Goal: Information Seeking & Learning: Learn about a topic

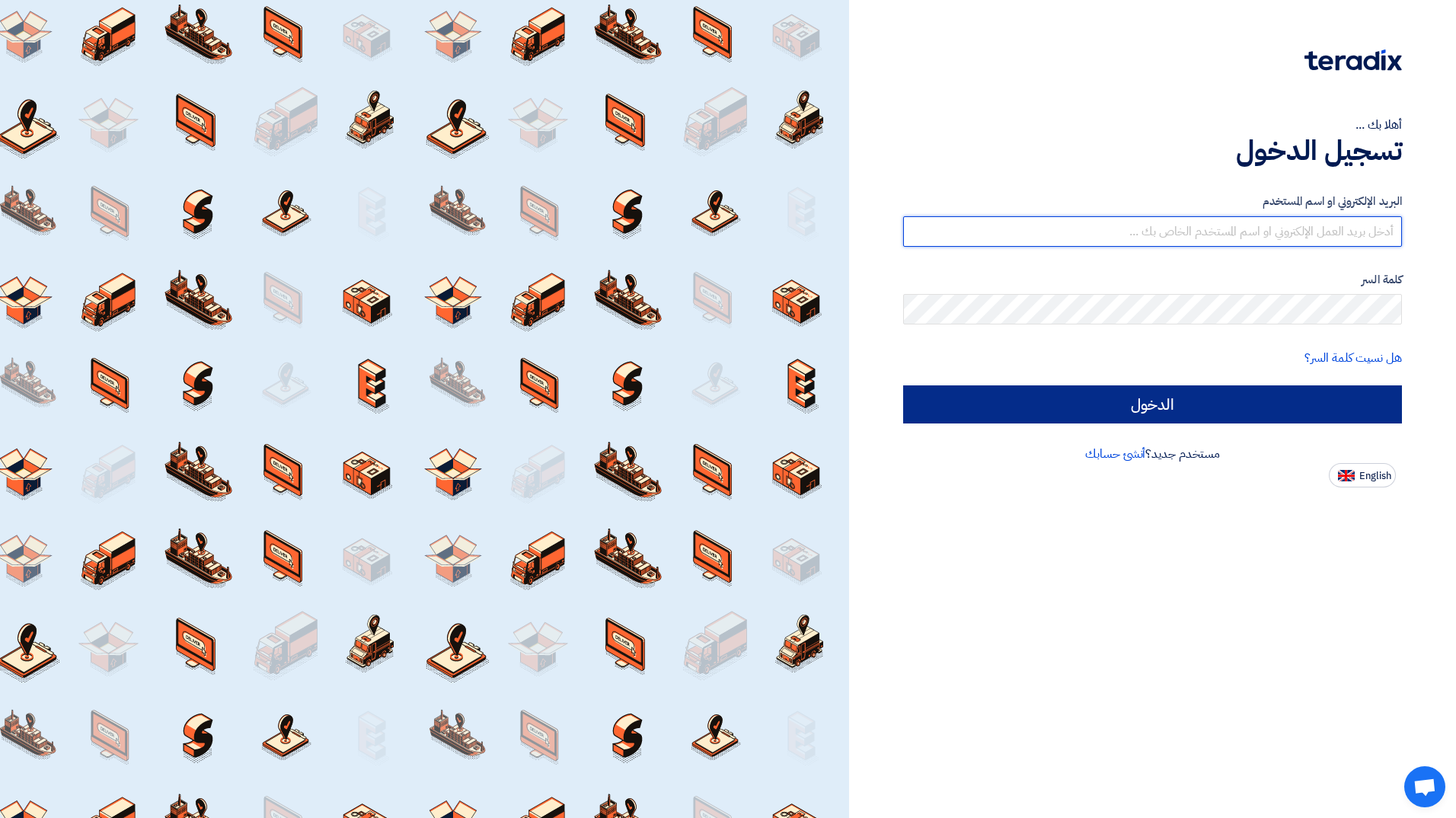
type input "[EMAIL_ADDRESS][PERSON_NAME][DOMAIN_NAME]"
click at [367, 3] on input "الدخول" at bounding box center [1152, 404] width 499 height 38
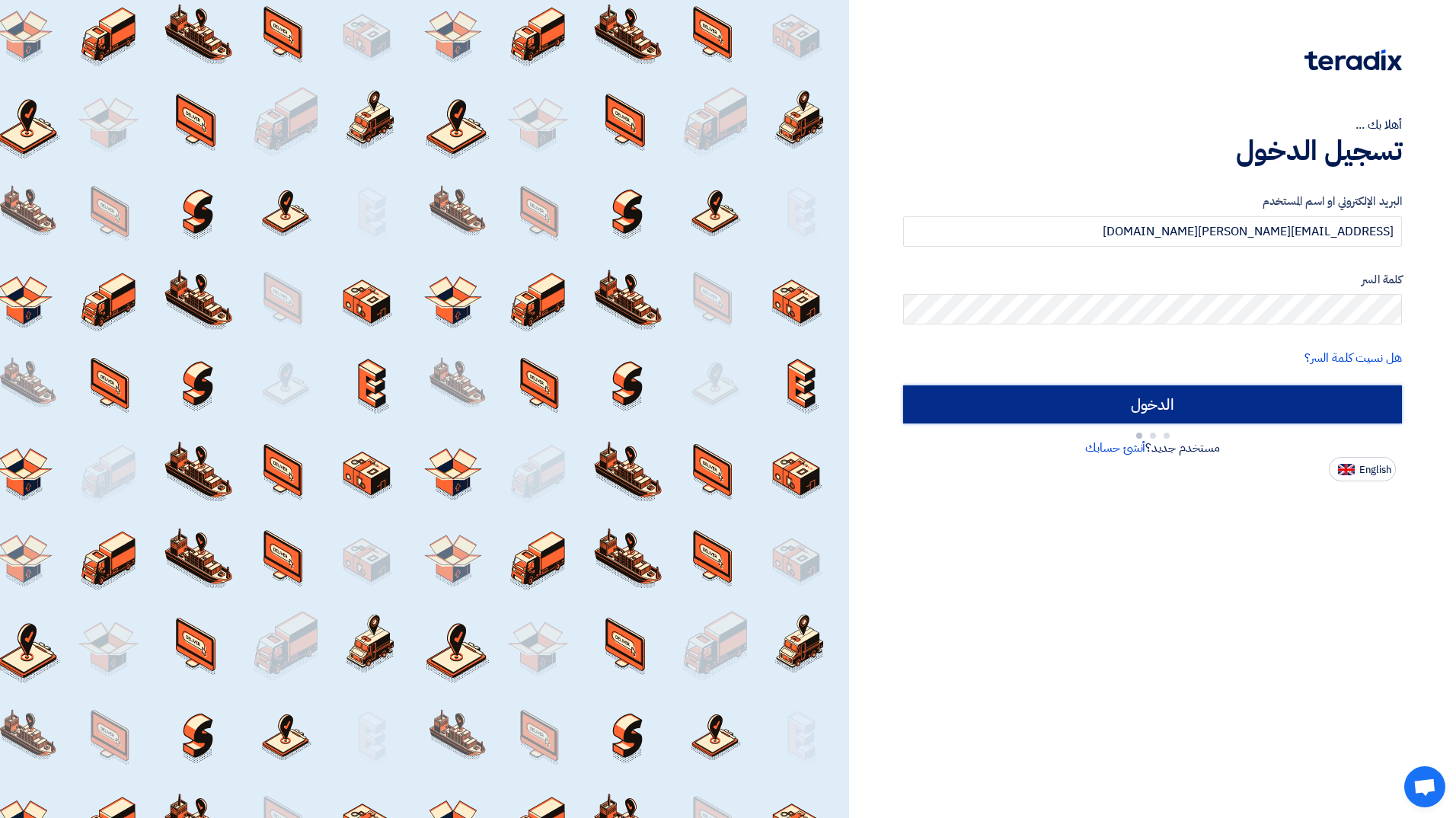
type input "Sign in"
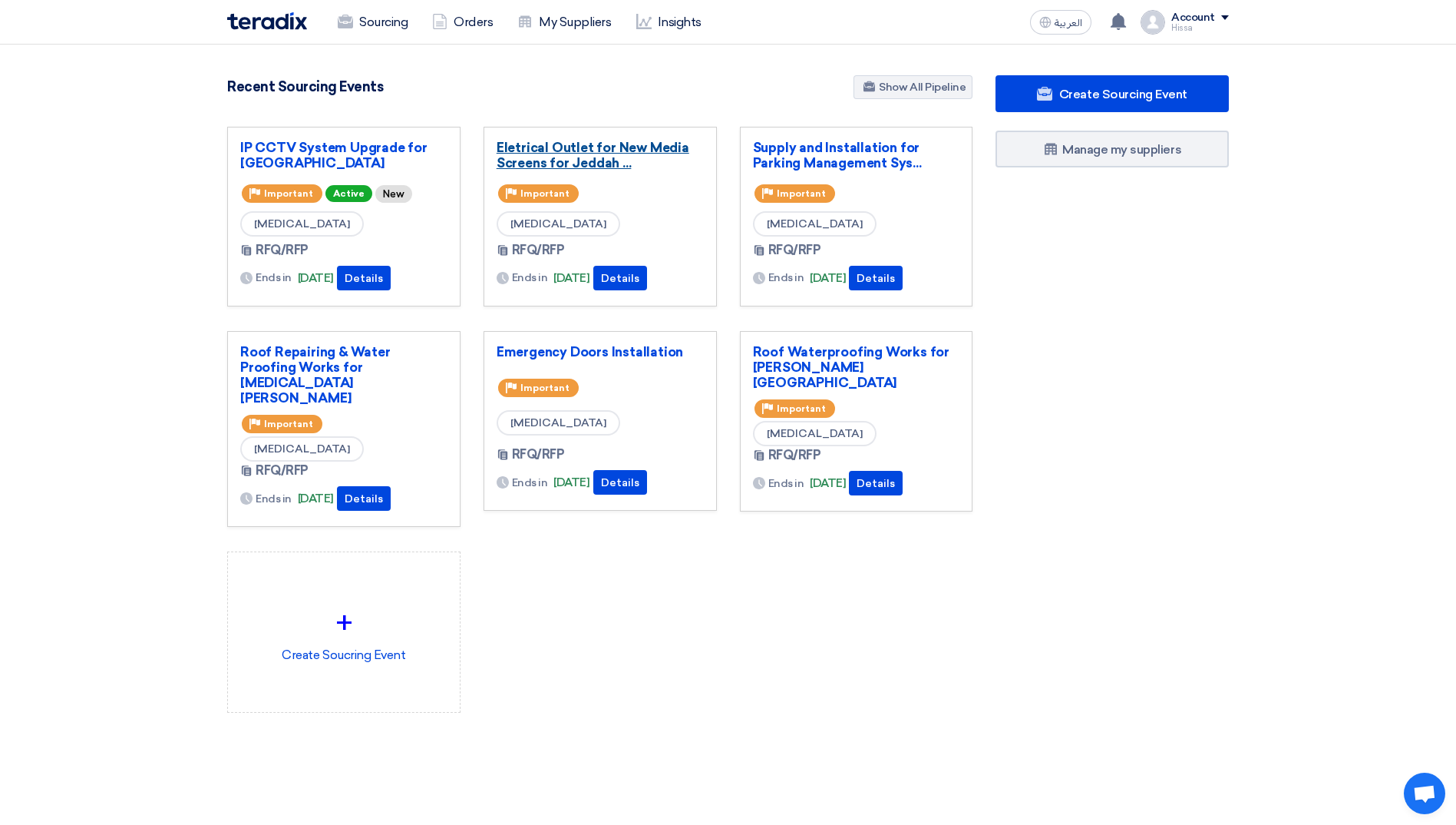
click at [370, 3] on link "Eletrical Outlet for New Media Screens for Jeddah ..." at bounding box center [600, 155] width 207 height 31
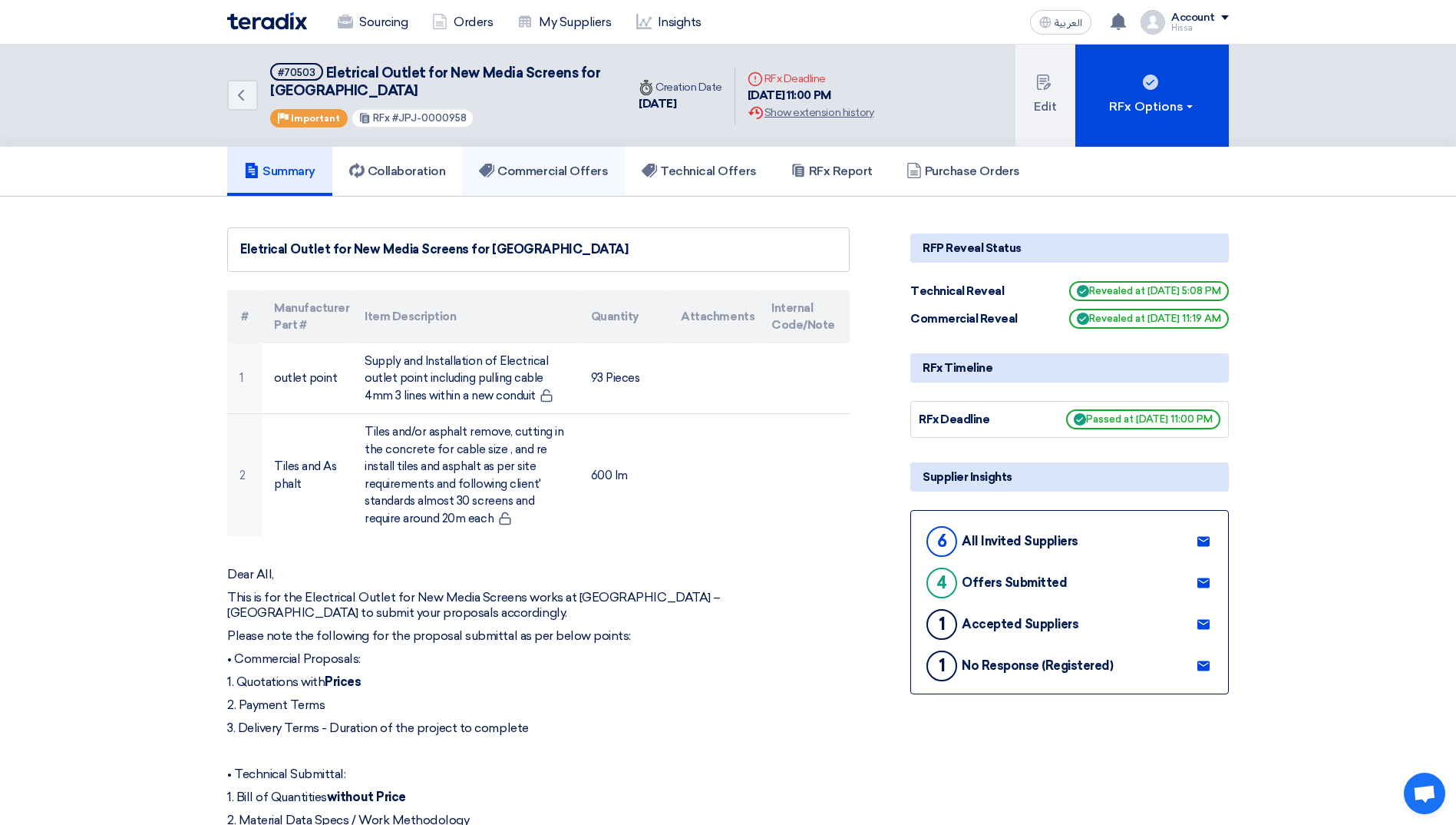
click at [370, 3] on h5 "Commercial Offers" at bounding box center [542, 171] width 129 height 16
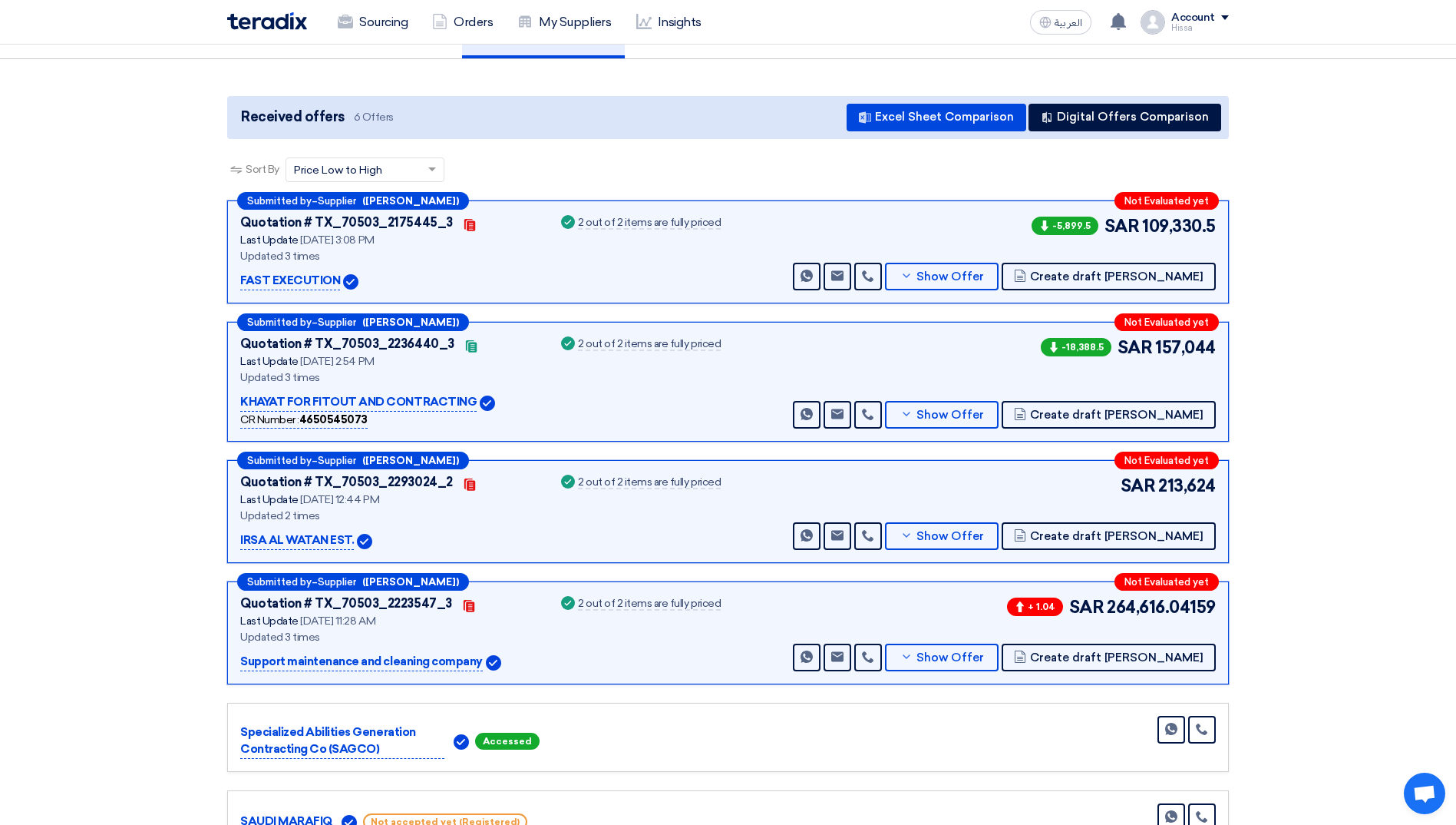
scroll to position [77, 0]
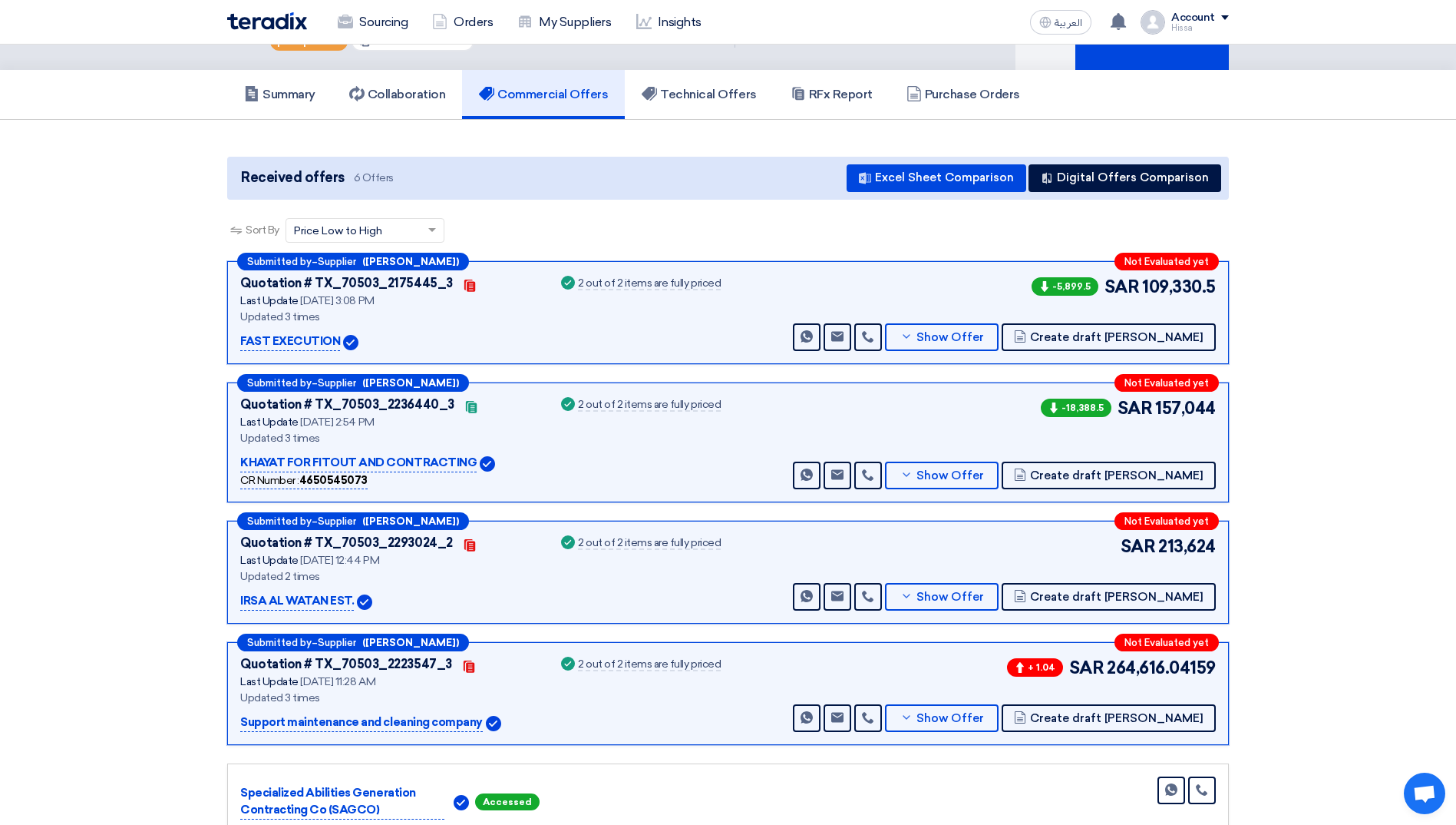
drag, startPoint x: 199, startPoint y: 177, endPoint x: 221, endPoint y: 186, distance: 23.8
click at [199, 3] on section "Received offers 6 Offers Excel Sheet Comparison Digital Offers Comparison Sort …" at bounding box center [728, 531] width 1456 height 822
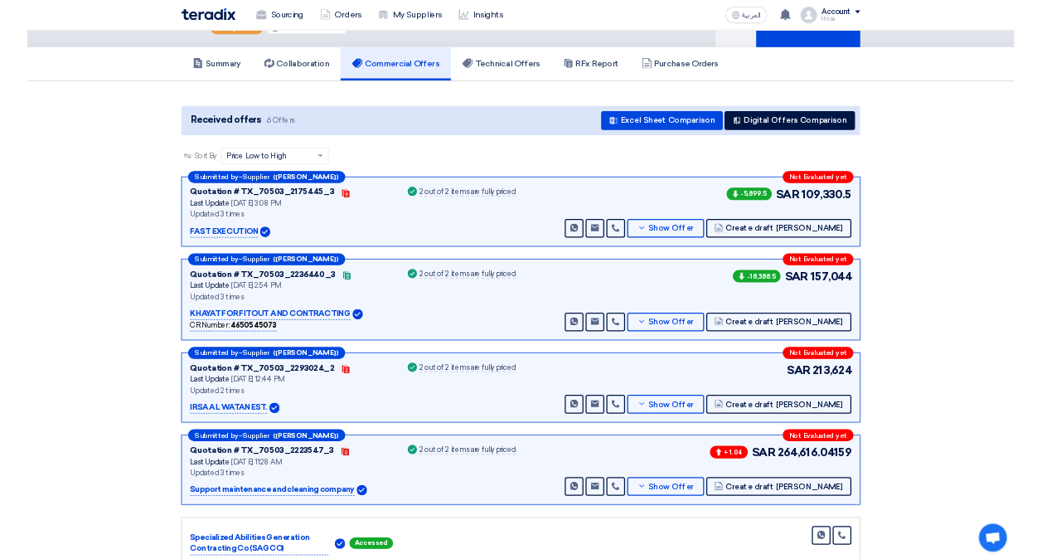
scroll to position [0, 0]
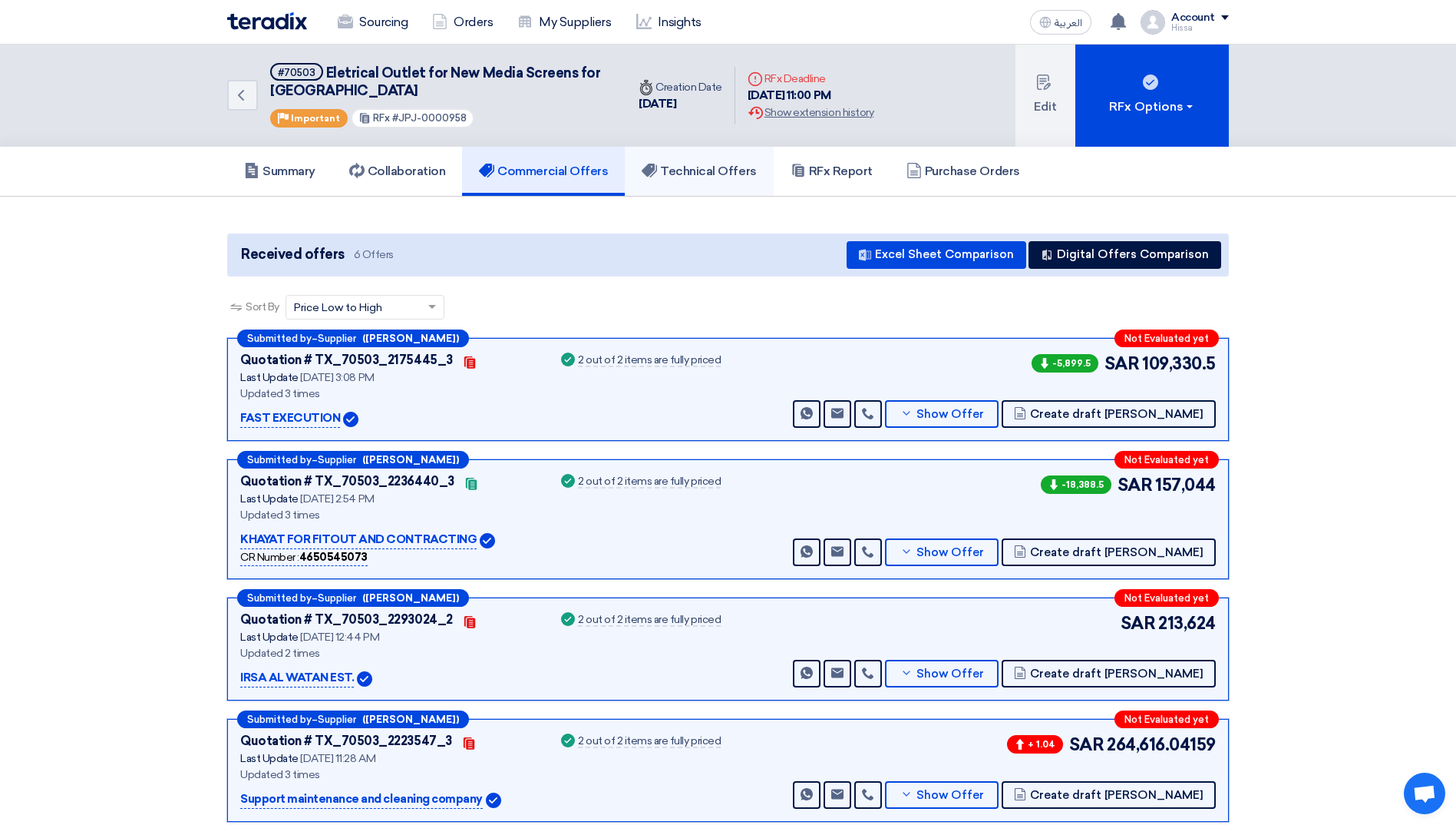
click at [370, 3] on h5 "Technical Offers" at bounding box center [699, 171] width 115 height 16
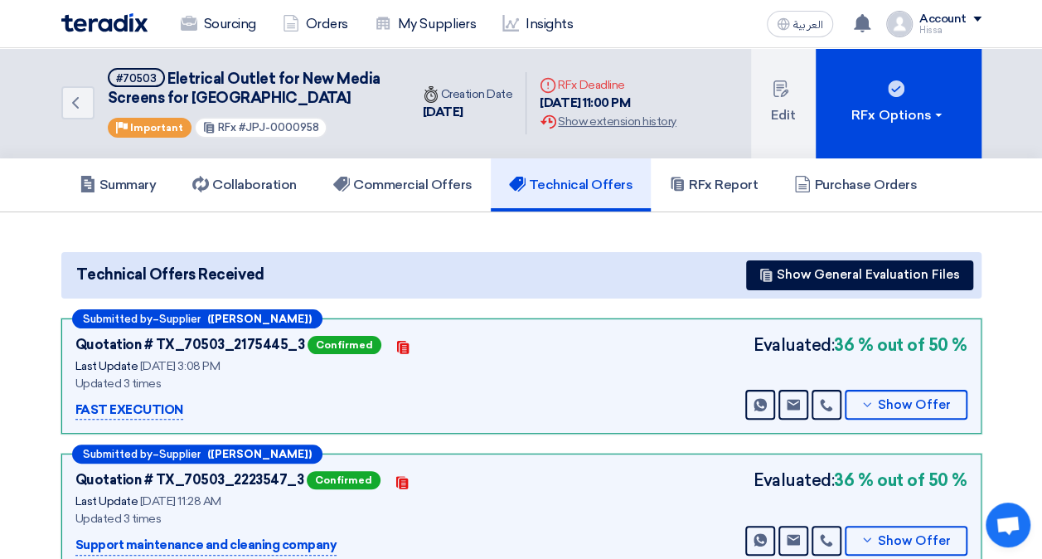
click at [254, 3] on section "Technical Offers Received Show General Evaluation Files Submitted by – Supplier…" at bounding box center [521, 546] width 1042 height 669
click at [241, 3] on link "Sourcing" at bounding box center [218, 24] width 102 height 36
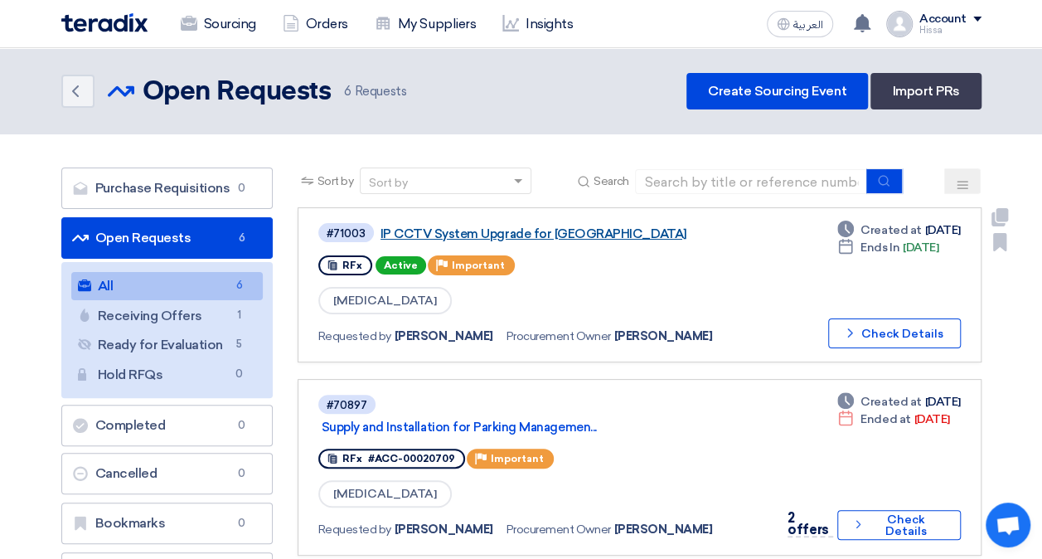
click at [400, 3] on link "IP CCTV System Upgrade for [GEOGRAPHIC_DATA]" at bounding box center [588, 233] width 415 height 15
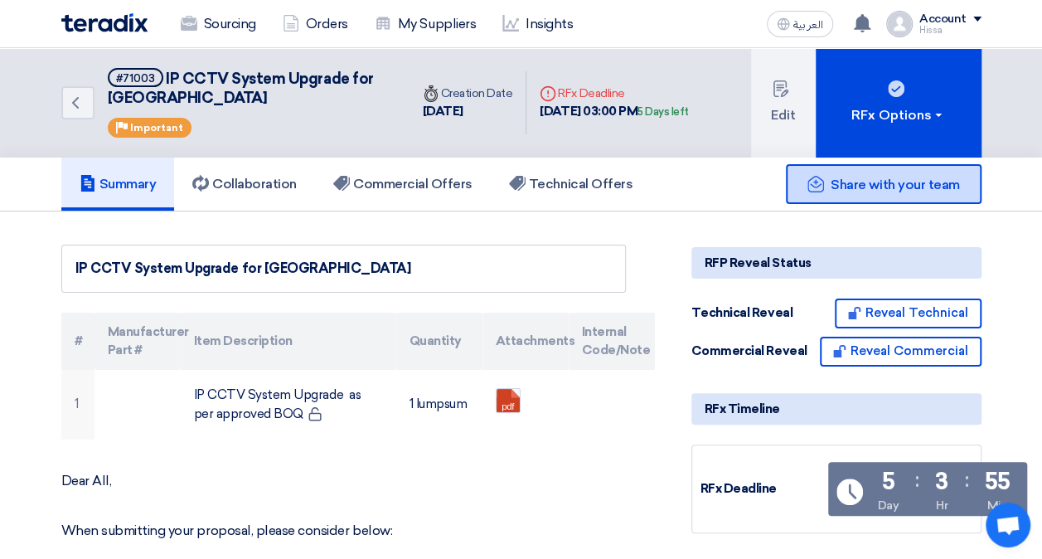
click at [400, 3] on span "Share with your team" at bounding box center [895, 185] width 129 height 16
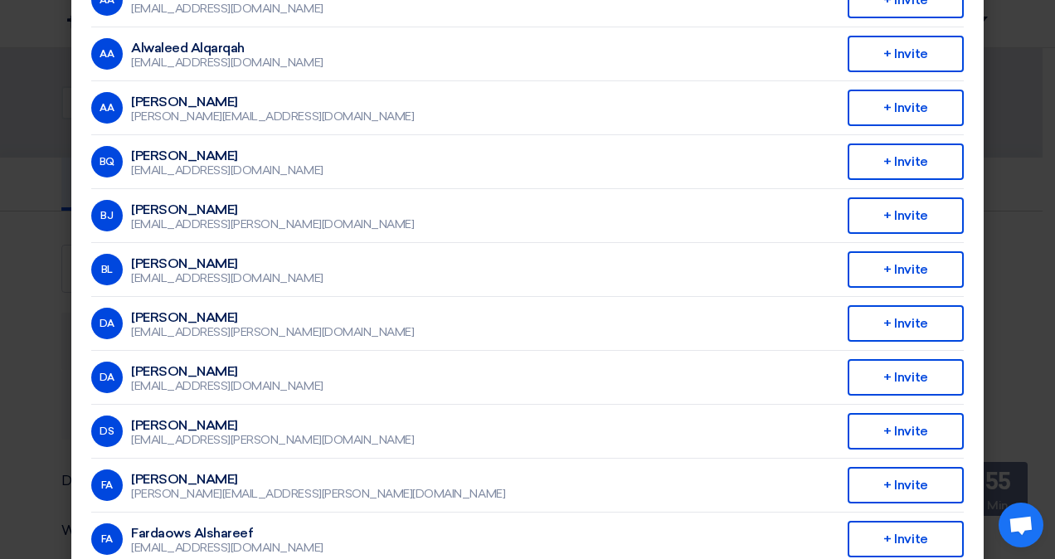
scroll to position [415, 0]
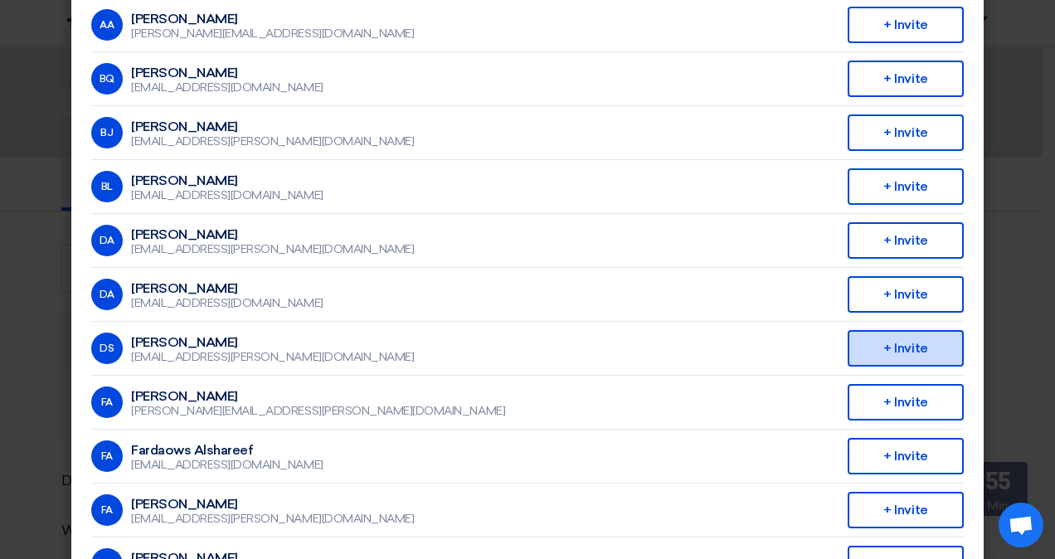
click at [400, 3] on div "+ Invite" at bounding box center [905, 348] width 116 height 36
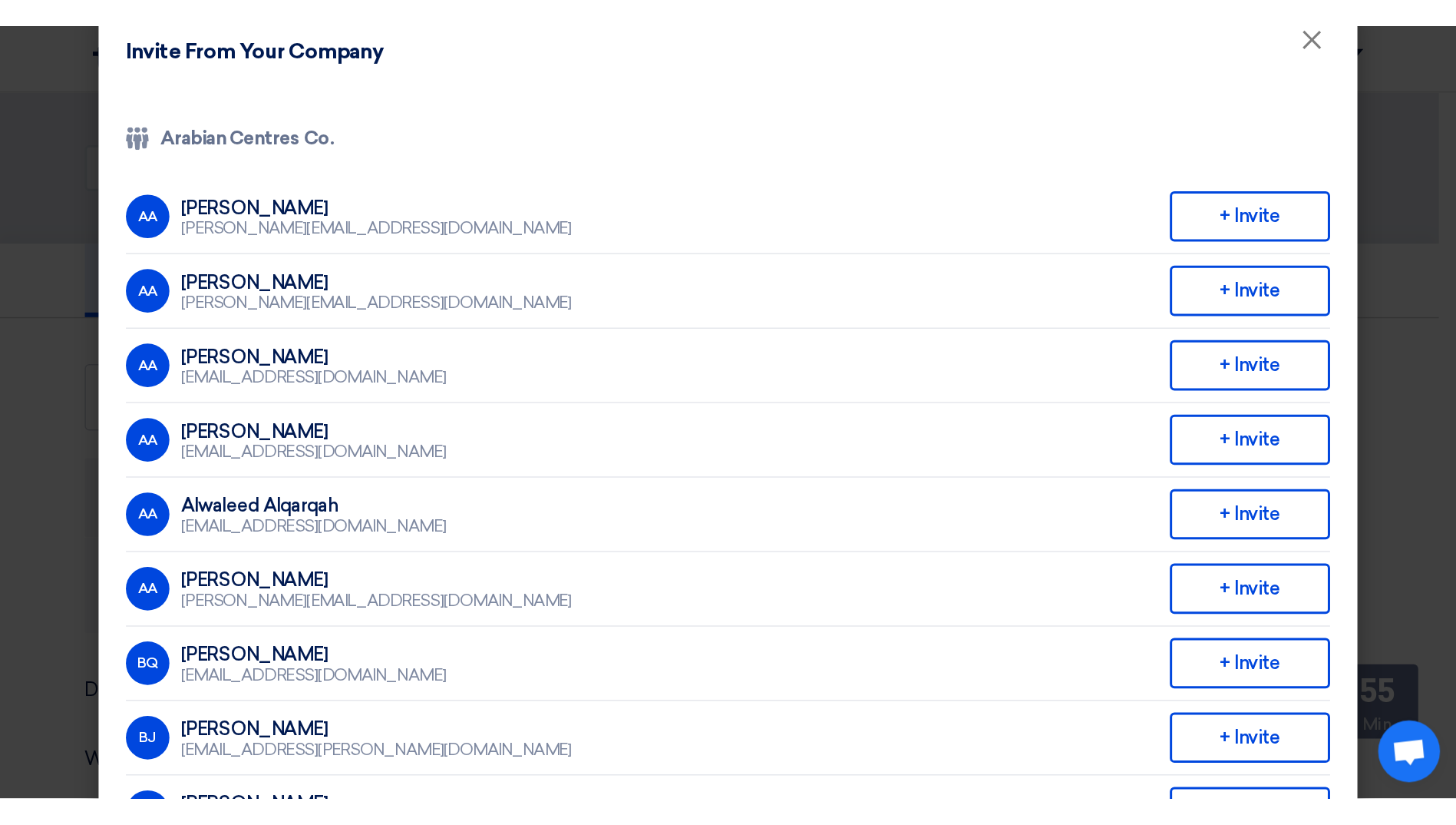
scroll to position [0, 0]
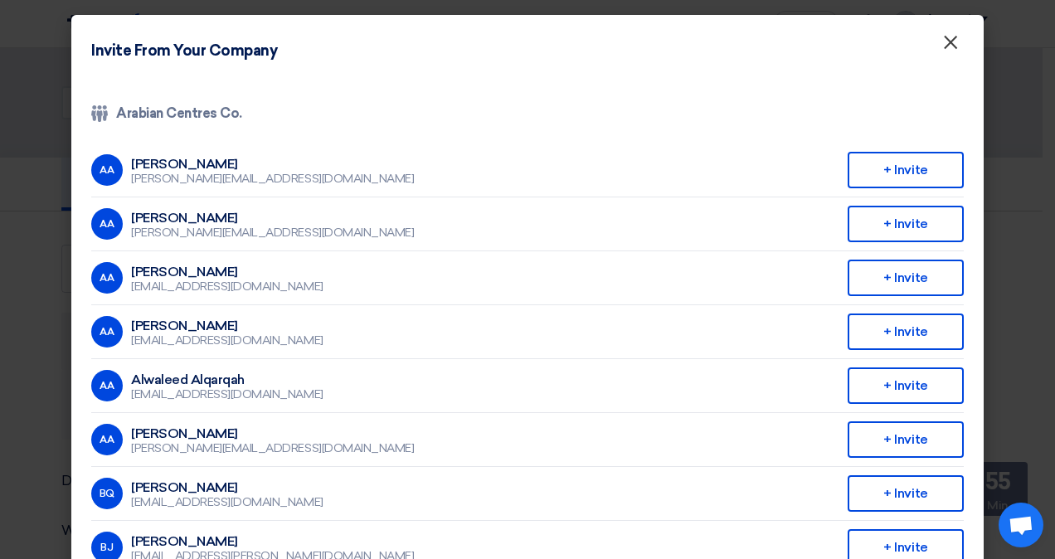
click at [400, 3] on span "×" at bounding box center [950, 46] width 17 height 33
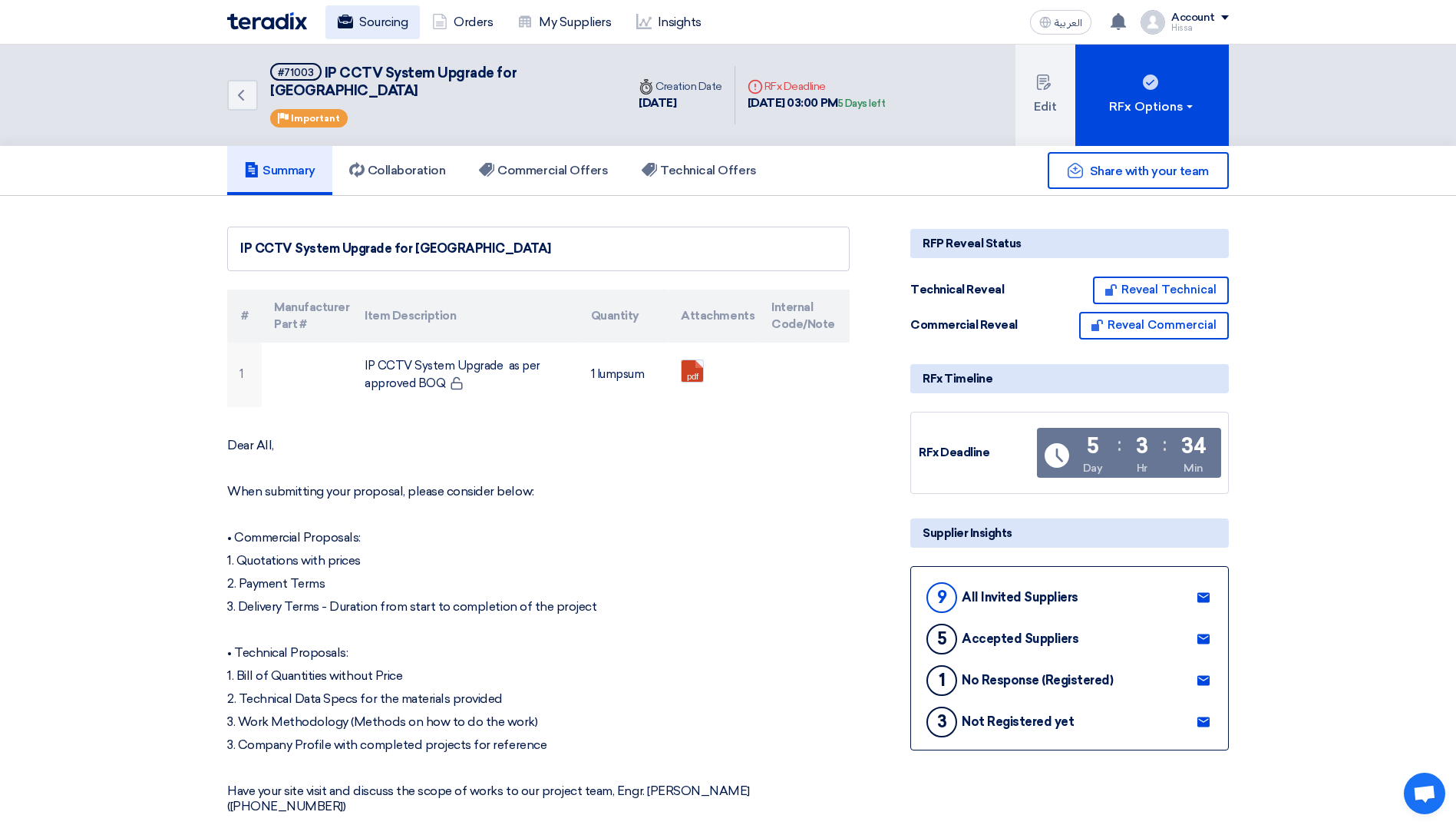
click at [370, 3] on link "Sourcing" at bounding box center [373, 22] width 94 height 33
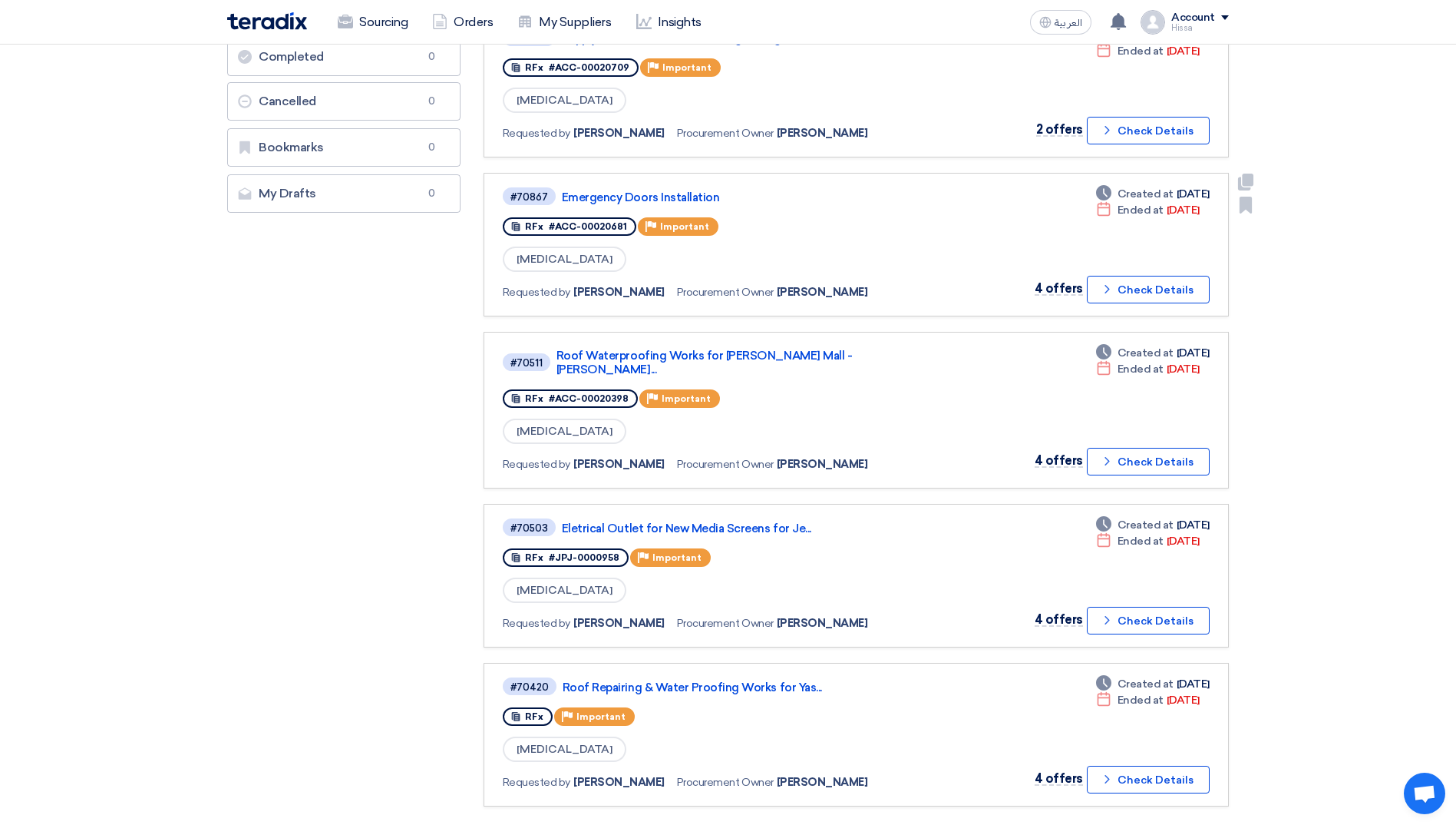
scroll to position [384, 0]
